Goal: Task Accomplishment & Management: Complete application form

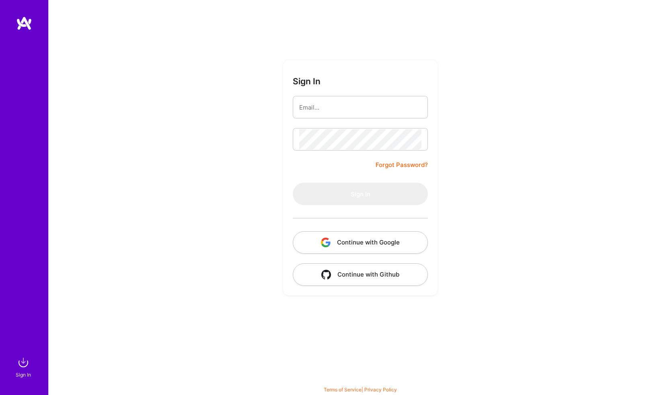
click at [354, 270] on button "Continue with Github" at bounding box center [360, 275] width 135 height 23
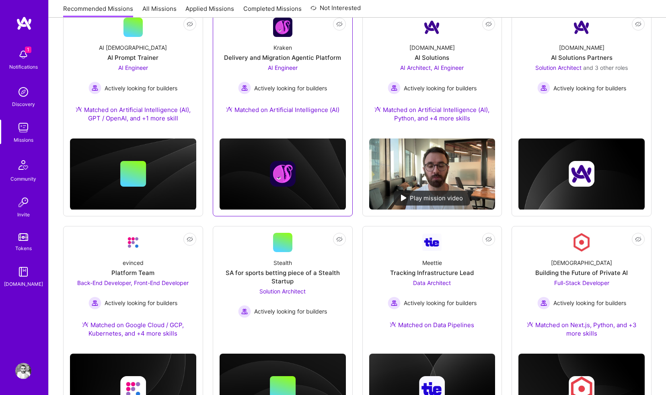
scroll to position [124, 0]
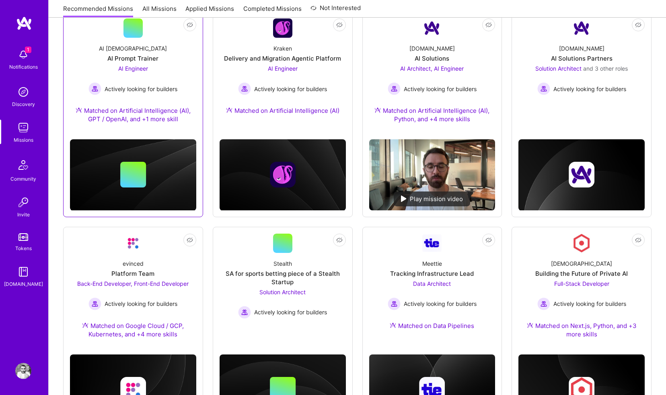
click at [145, 82] on div "Actively looking for builders" at bounding box center [132, 88] width 89 height 13
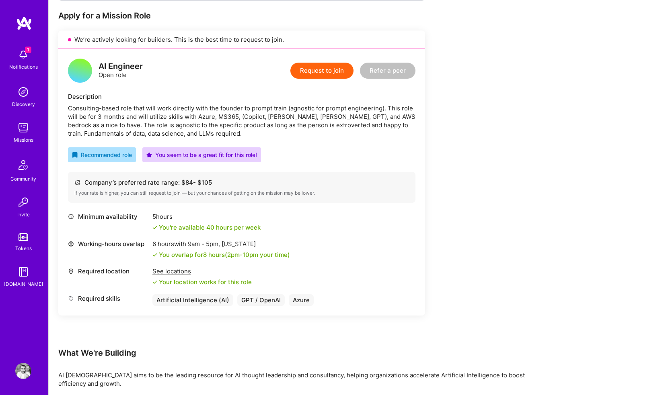
scroll to position [160, 0]
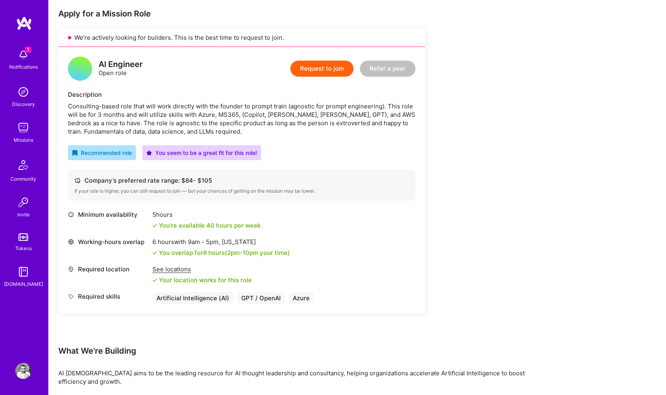
click at [306, 68] on button "Request to join" at bounding box center [321, 69] width 63 height 16
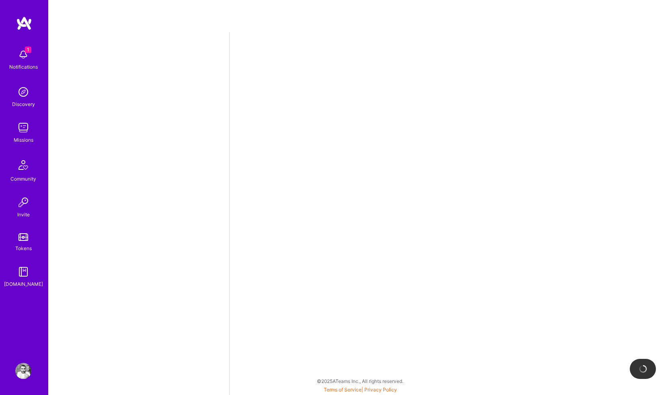
select select "GB"
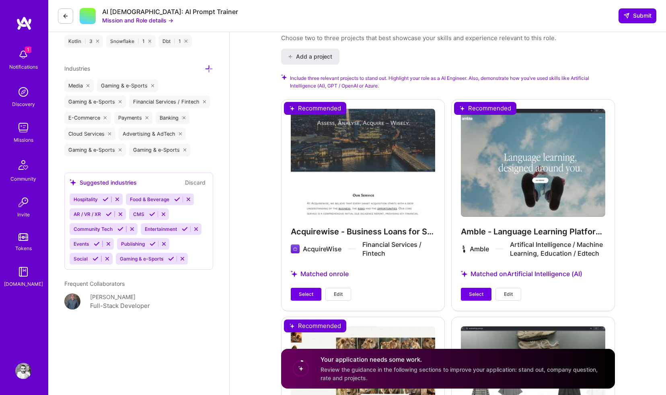
scroll to position [881, 0]
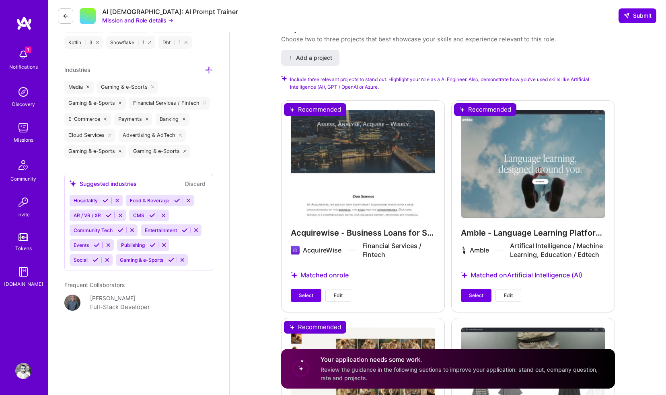
click at [315, 111] on div "Acquirewise - Business Loans for SME Acquisitions AcquireWise Financial Service…" at bounding box center [363, 205] width 164 height 211
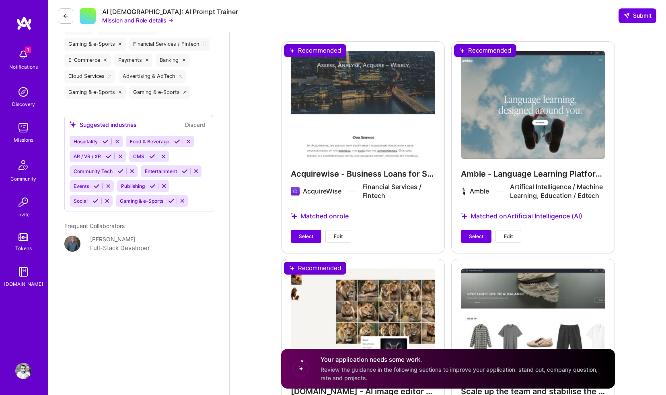
scroll to position [959, 0]
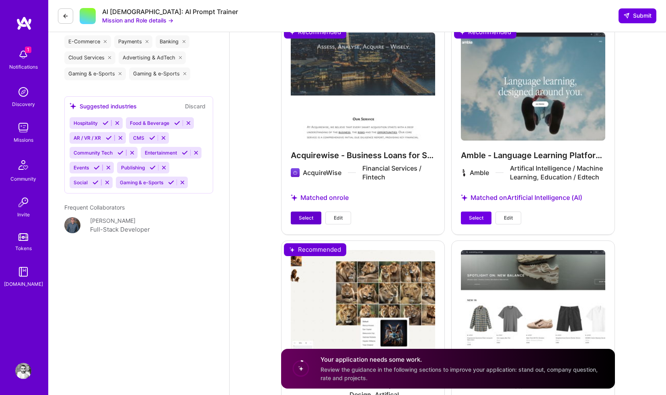
click at [304, 218] on span "Select" at bounding box center [306, 218] width 14 height 7
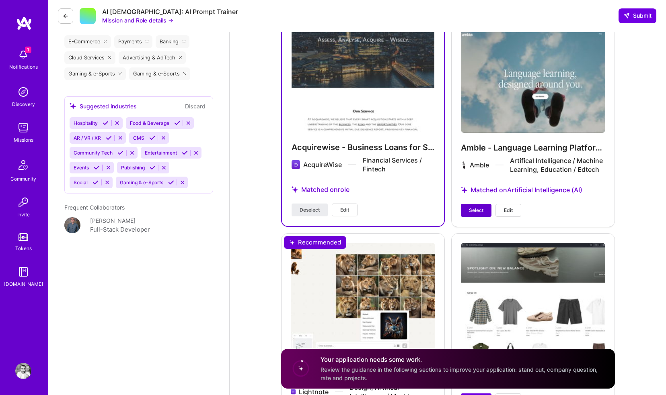
click at [468, 205] on button "Select" at bounding box center [476, 210] width 31 height 13
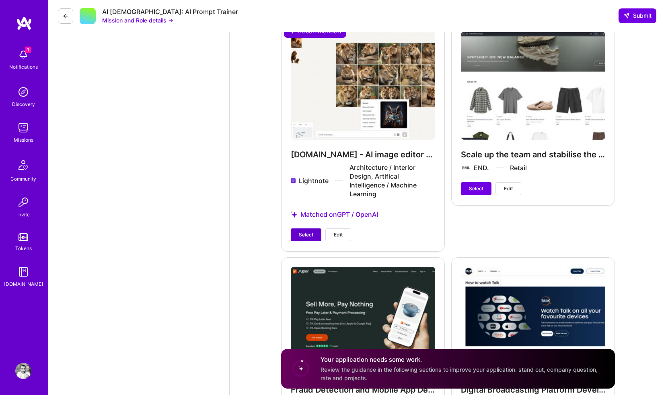
click at [313, 240] on button "Select" at bounding box center [306, 235] width 31 height 13
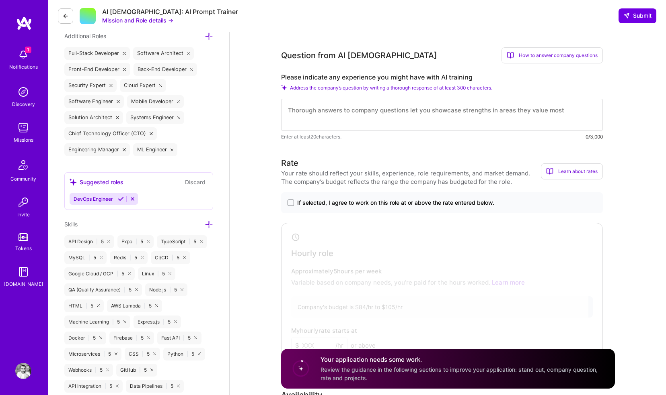
scroll to position [364, 0]
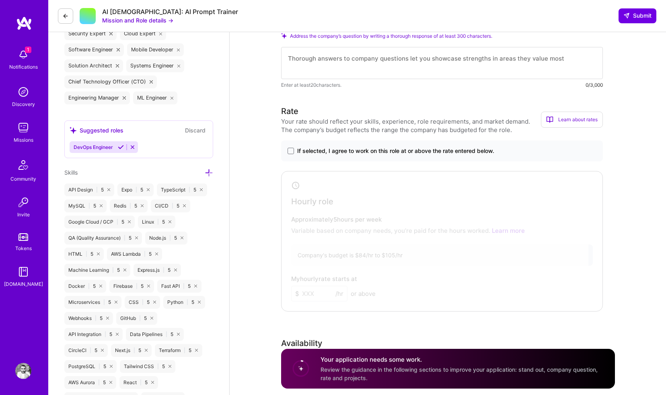
click at [289, 156] on div "If selected, I agree to work on this role at or above the rate entered below." at bounding box center [442, 151] width 322 height 21
click at [291, 154] on span at bounding box center [290, 151] width 6 height 6
click at [0, 0] on input "If selected, I agree to work on this role at or above the rate entered below." at bounding box center [0, 0] width 0 height 0
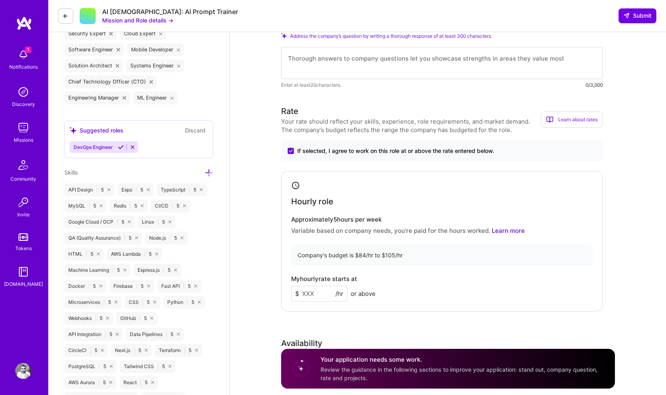
scroll to position [377, 0]
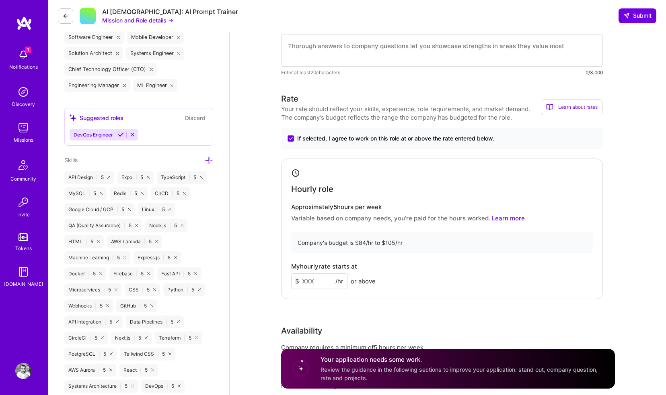
drag, startPoint x: 314, startPoint y: 281, endPoint x: 294, endPoint y: 277, distance: 20.1
click at [294, 277] on input at bounding box center [319, 282] width 56 height 16
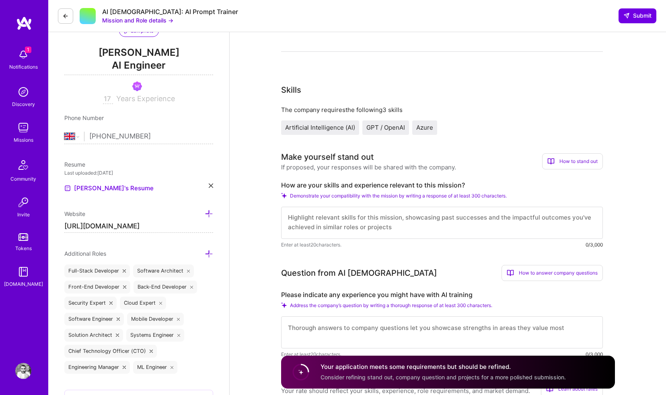
scroll to position [0, 0]
type input "90"
click at [305, 225] on textarea at bounding box center [442, 223] width 322 height 32
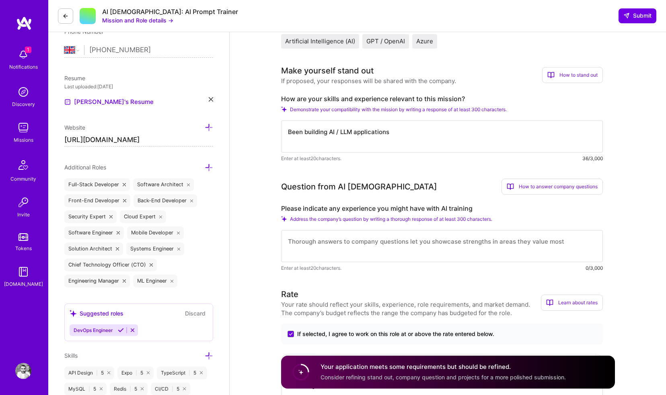
scroll to position [130, 0]
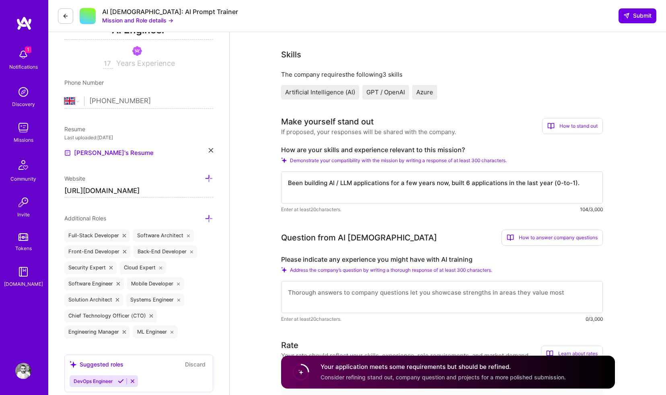
click at [553, 182] on textarea "Been building AI / LLM applications for a few years now, built 6 applications i…" at bounding box center [442, 188] width 322 height 32
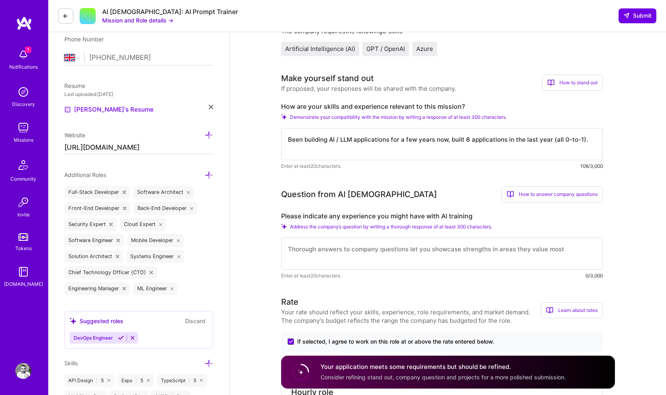
scroll to position [176, 0]
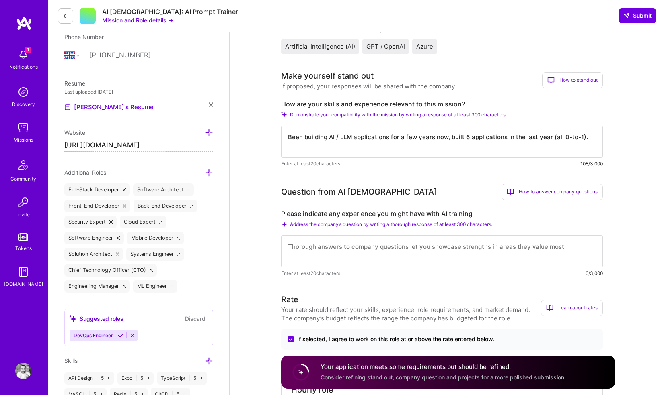
type textarea "Been building AI / LLM applications for a few years now, built 6 applications i…"
click at [411, 238] on textarea at bounding box center [442, 252] width 322 height 32
click at [410, 244] on textarea at bounding box center [442, 252] width 322 height 32
type textarea "A"
type textarea "W"
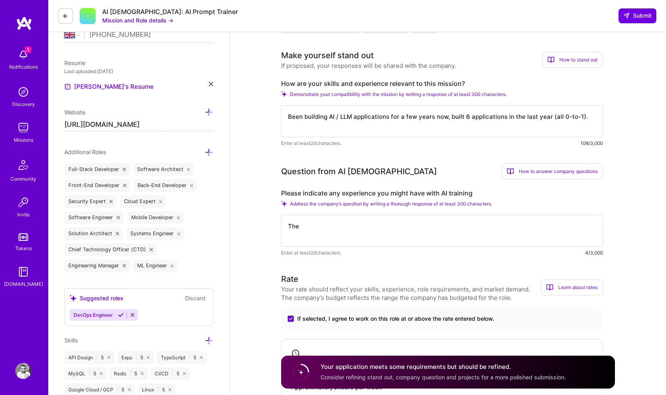
scroll to position [201, 0]
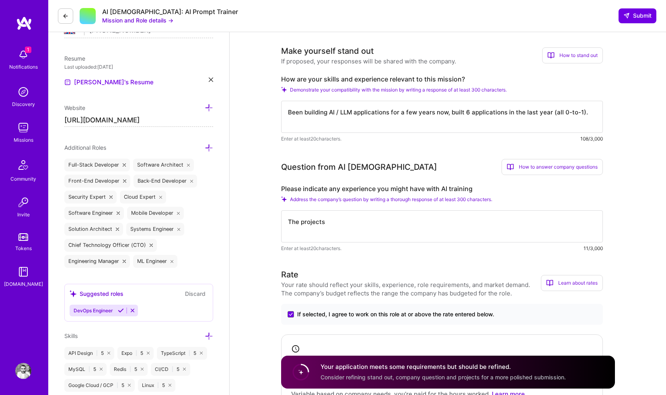
type textarea "The projects"
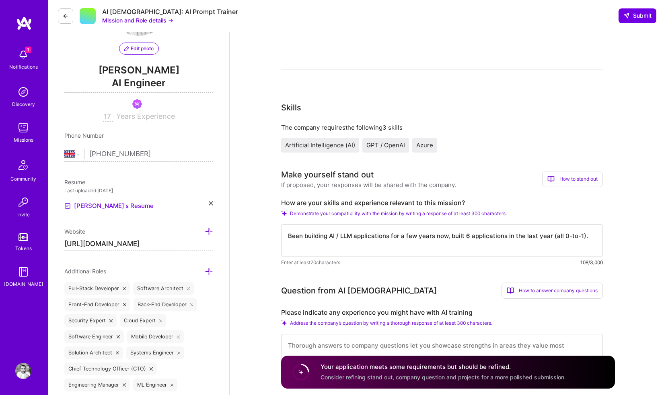
scroll to position [0, 0]
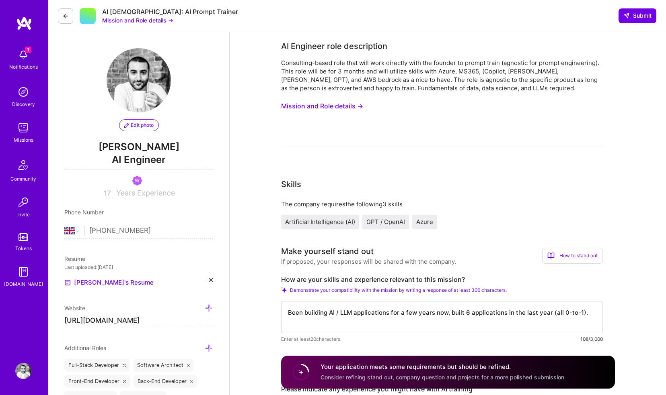
click at [348, 105] on button "Mission and Role details →" at bounding box center [322, 106] width 82 height 15
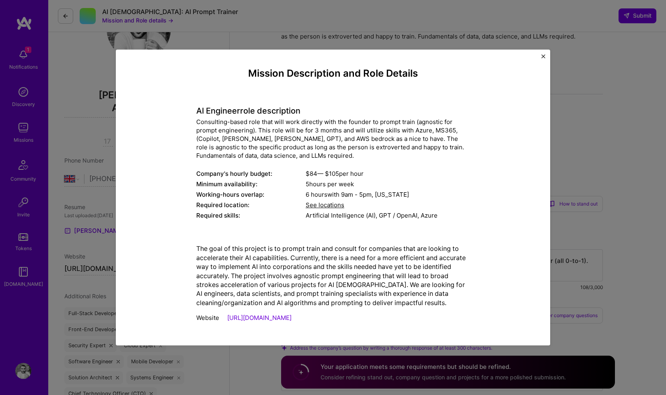
scroll to position [50, 0]
click at [538, 56] on div "Mission Description and Role Details AI Engineer role description Consulting-ba…" at bounding box center [333, 197] width 434 height 296
click at [547, 54] on div "Mission Description and Role Details AI Engineer role description Consulting-ba…" at bounding box center [333, 197] width 434 height 296
click at [543, 55] on img "Close" at bounding box center [543, 56] width 4 height 4
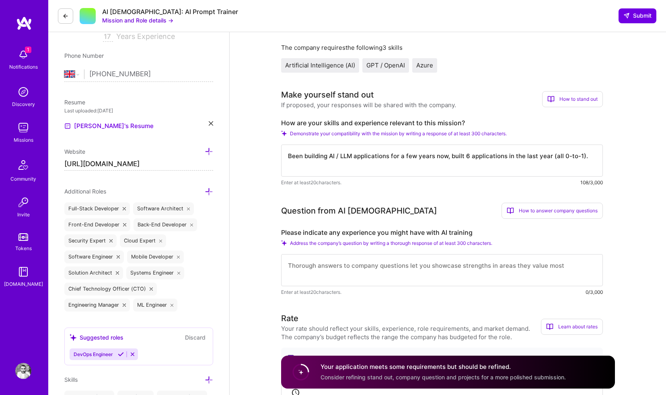
scroll to position [161, 0]
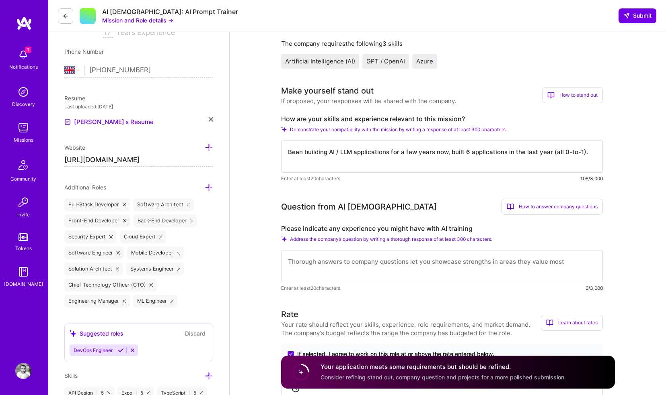
click at [588, 153] on textarea "Been building AI / LLM applications for a few years now, built 6 applications i…" at bounding box center [442, 157] width 322 height 32
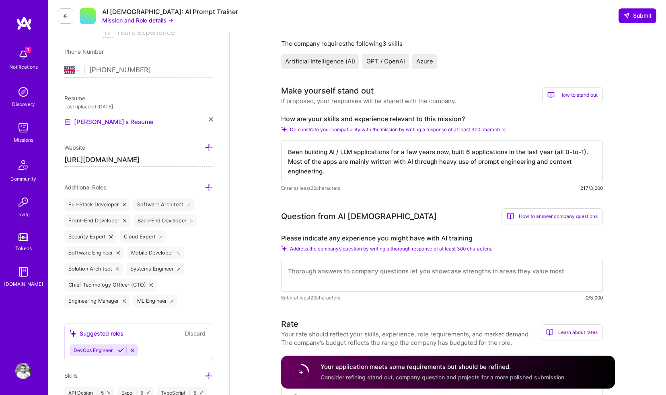
type textarea "Been building AI / LLM applications for a few years now, built 6 applications i…"
click at [449, 268] on textarea at bounding box center [442, 276] width 322 height 32
type textarea "G"
click at [312, 282] on textarea "Not in AI but at ASOS I lead a function which included training 800 engineers i…" at bounding box center [442, 276] width 322 height 32
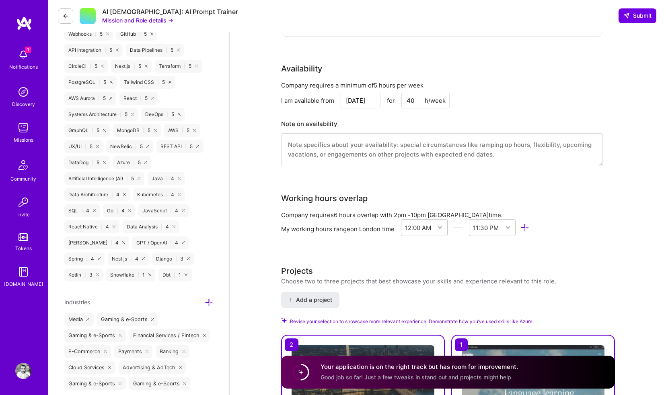
scroll to position [598, 0]
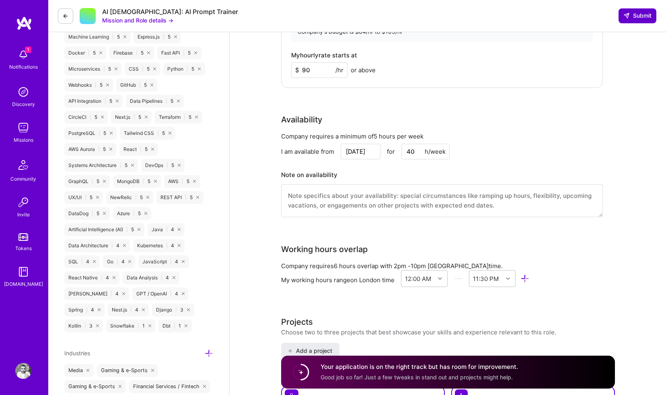
type textarea "Not in AI but at ASOS I lead a function which included training 800 engineers i…"
click at [631, 17] on span "Submit" at bounding box center [637, 16] width 28 height 8
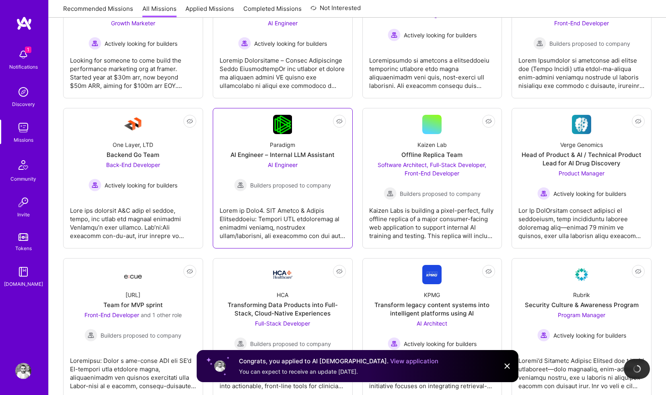
scroll to position [198, 0]
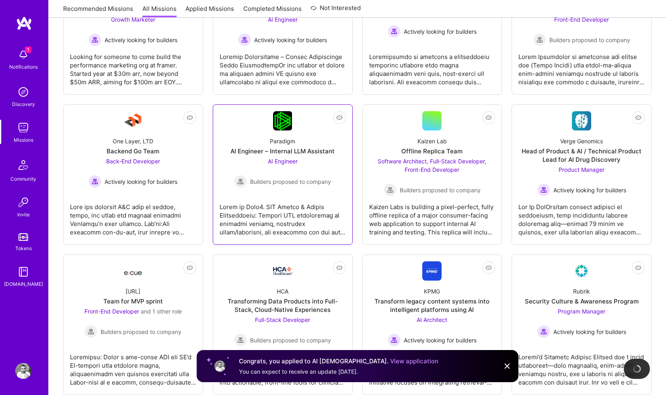
click at [224, 130] on link "Not Interested Paradigm AI Engineer – Internal LLM Assistant AI Engineer Builde…" at bounding box center [282, 174] width 126 height 127
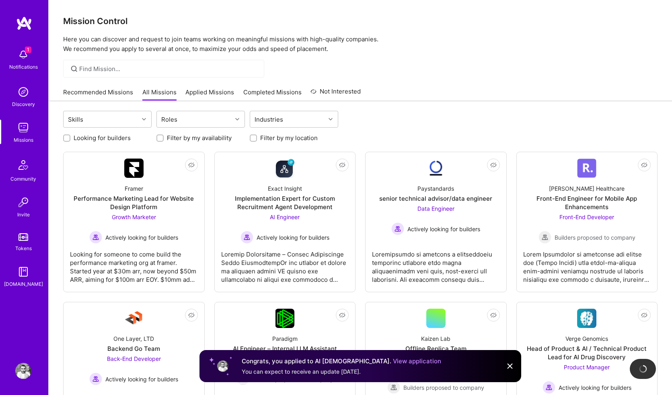
scroll to position [198, 0]
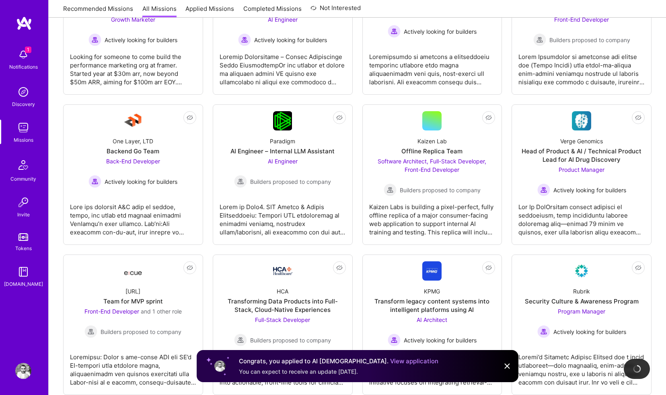
click at [23, 51] on img at bounding box center [23, 55] width 16 height 16
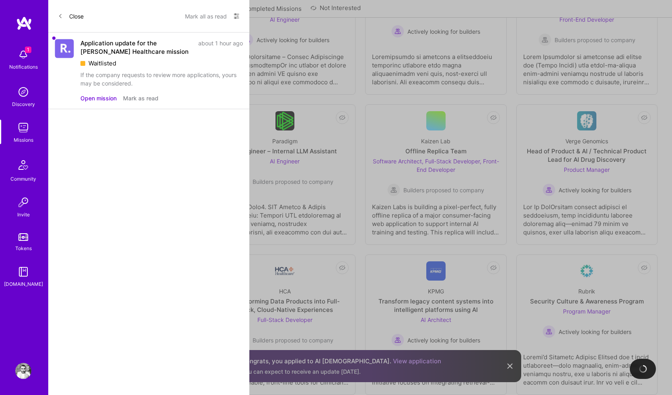
click at [109, 95] on button "Open mission" at bounding box center [98, 98] width 36 height 8
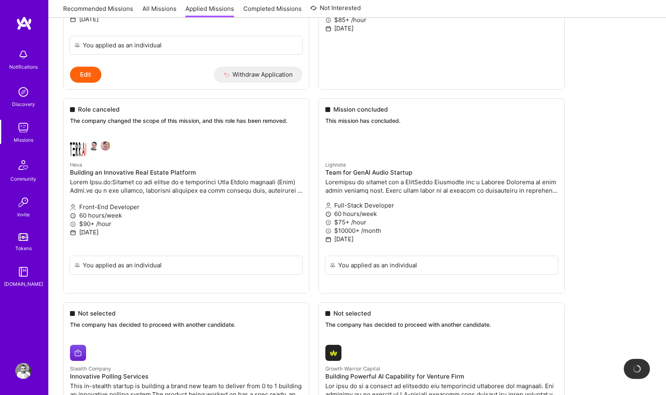
scroll to position [708, 0]
